Goal: Task Accomplishment & Management: Use online tool/utility

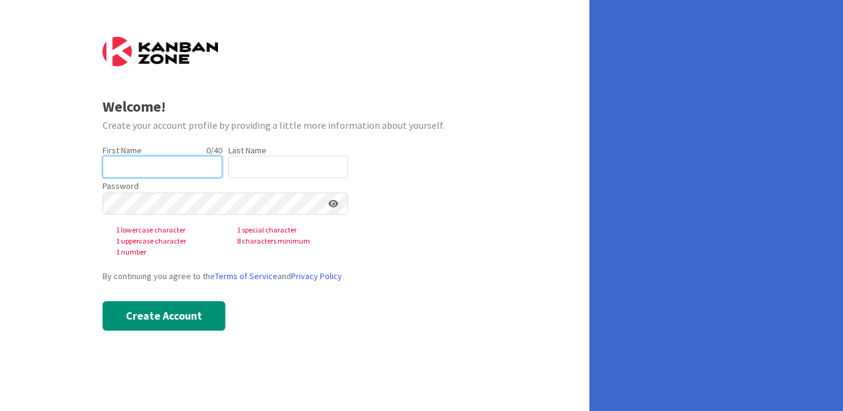
click at [149, 166] on input "text" at bounding box center [163, 167] width 120 height 22
type input "[PERSON_NAME]"
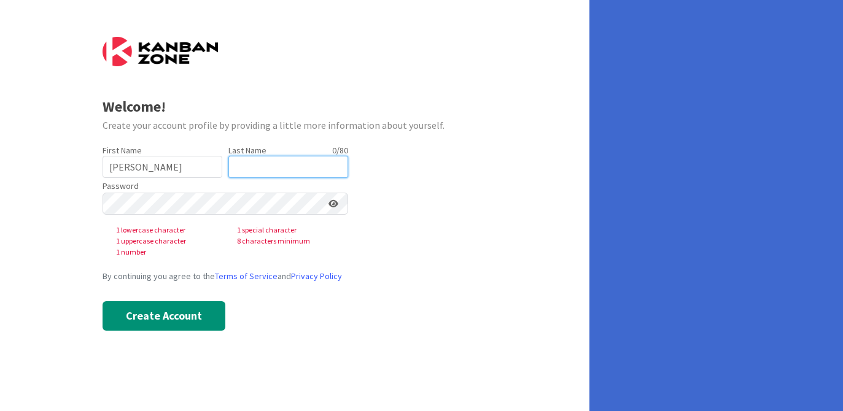
click at [268, 167] on input "text" at bounding box center [288, 167] width 120 height 22
type input "Quick"
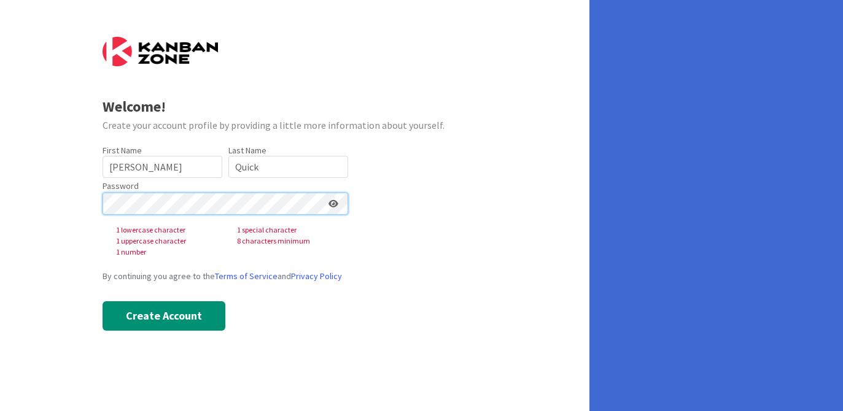
click at [65, 202] on div "Welcome! Create your account profile by providing a little more information abo…" at bounding box center [294, 205] width 589 height 411
click at [73, 207] on div "Welcome! Create your account profile by providing a little more information abo…" at bounding box center [294, 205] width 589 height 411
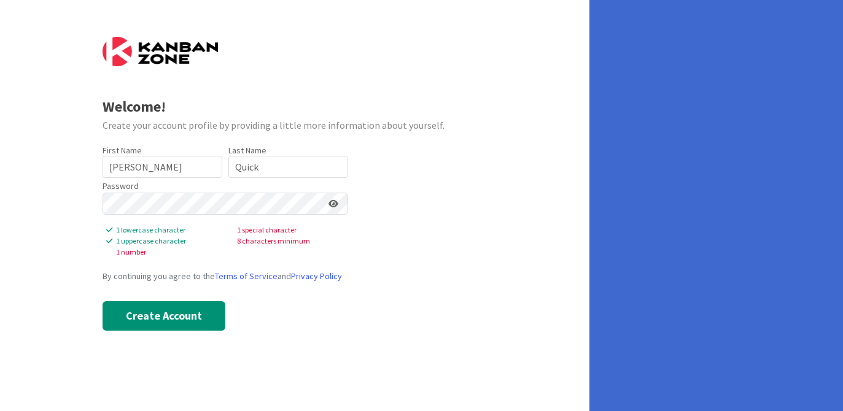
click at [335, 206] on icon at bounding box center [333, 204] width 10 height 9
click at [48, 193] on div "Welcome! Create your account profile by providing a little more information abo…" at bounding box center [294, 205] width 589 height 411
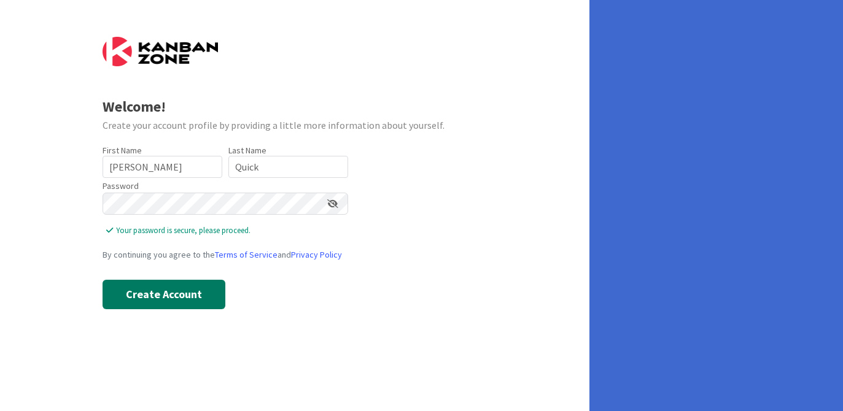
click at [137, 298] on button "Create Account" at bounding box center [164, 294] width 123 height 29
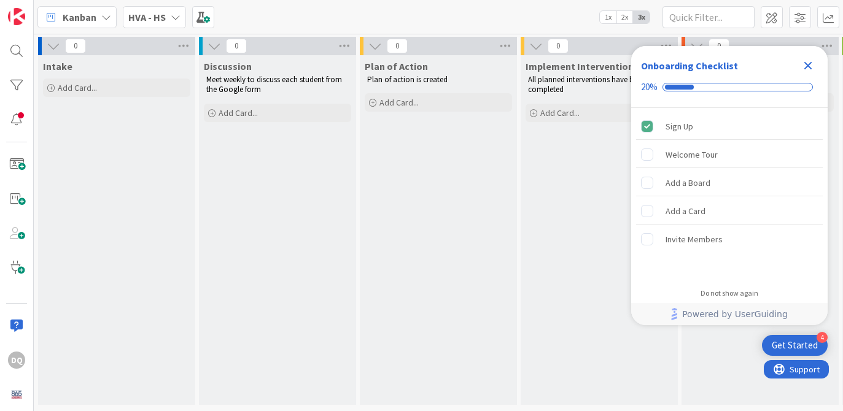
click at [802, 65] on icon "Close Checklist" at bounding box center [808, 65] width 15 height 15
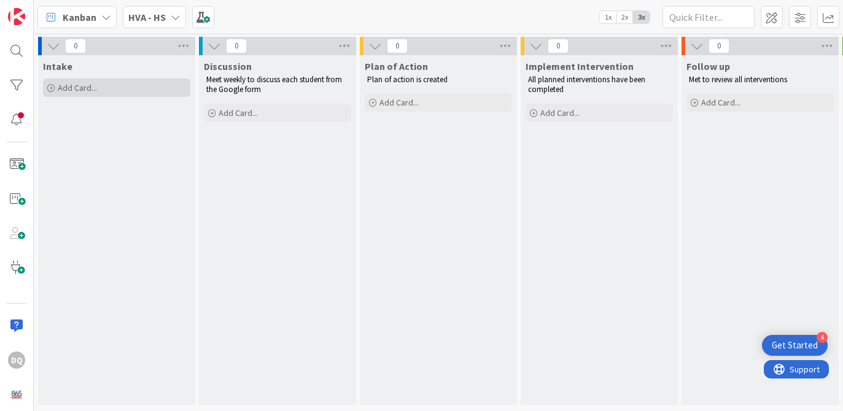
click at [74, 93] on div "Add Card..." at bounding box center [116, 88] width 147 height 18
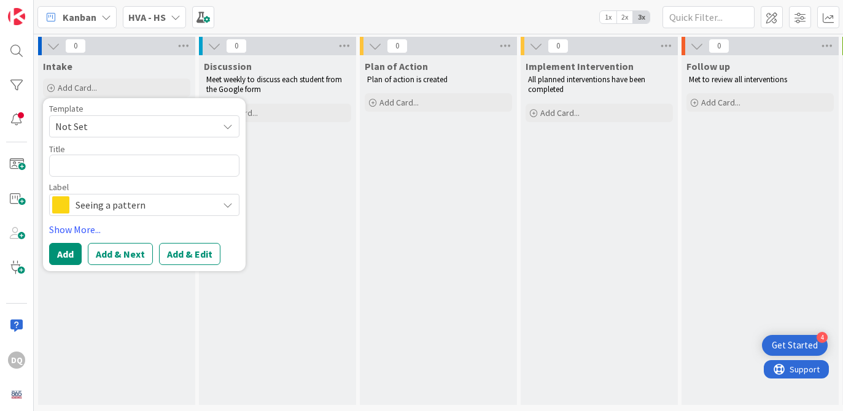
click at [114, 341] on div "Intake Add Card... Template Not Set Title 0 / 128 Label Seeing a pattern Show M…" at bounding box center [116, 230] width 157 height 350
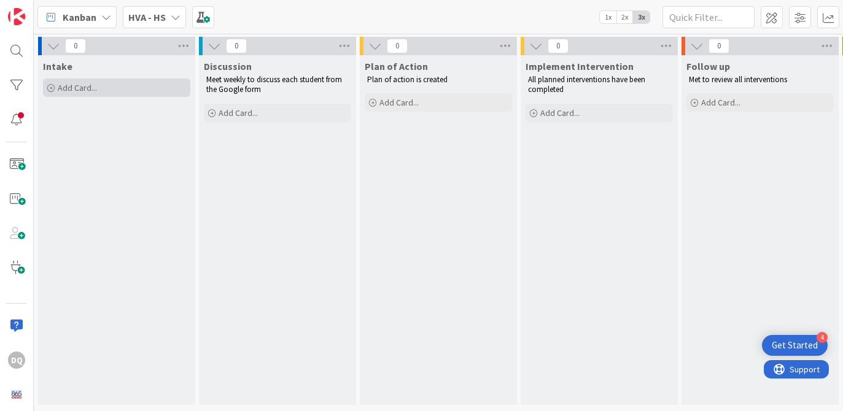
click at [69, 87] on span "Add Card..." at bounding box center [77, 87] width 39 height 11
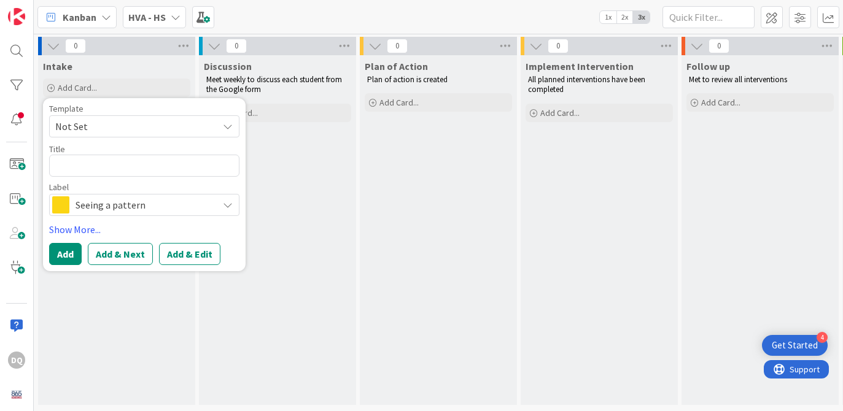
click at [139, 126] on span "Not Set" at bounding box center [131, 126] width 153 height 16
click at [312, 165] on div "Discussion Meet weekly to discuss each student from the Google form Add Card..." at bounding box center [277, 230] width 157 height 350
